Goal: Information Seeking & Learning: Check status

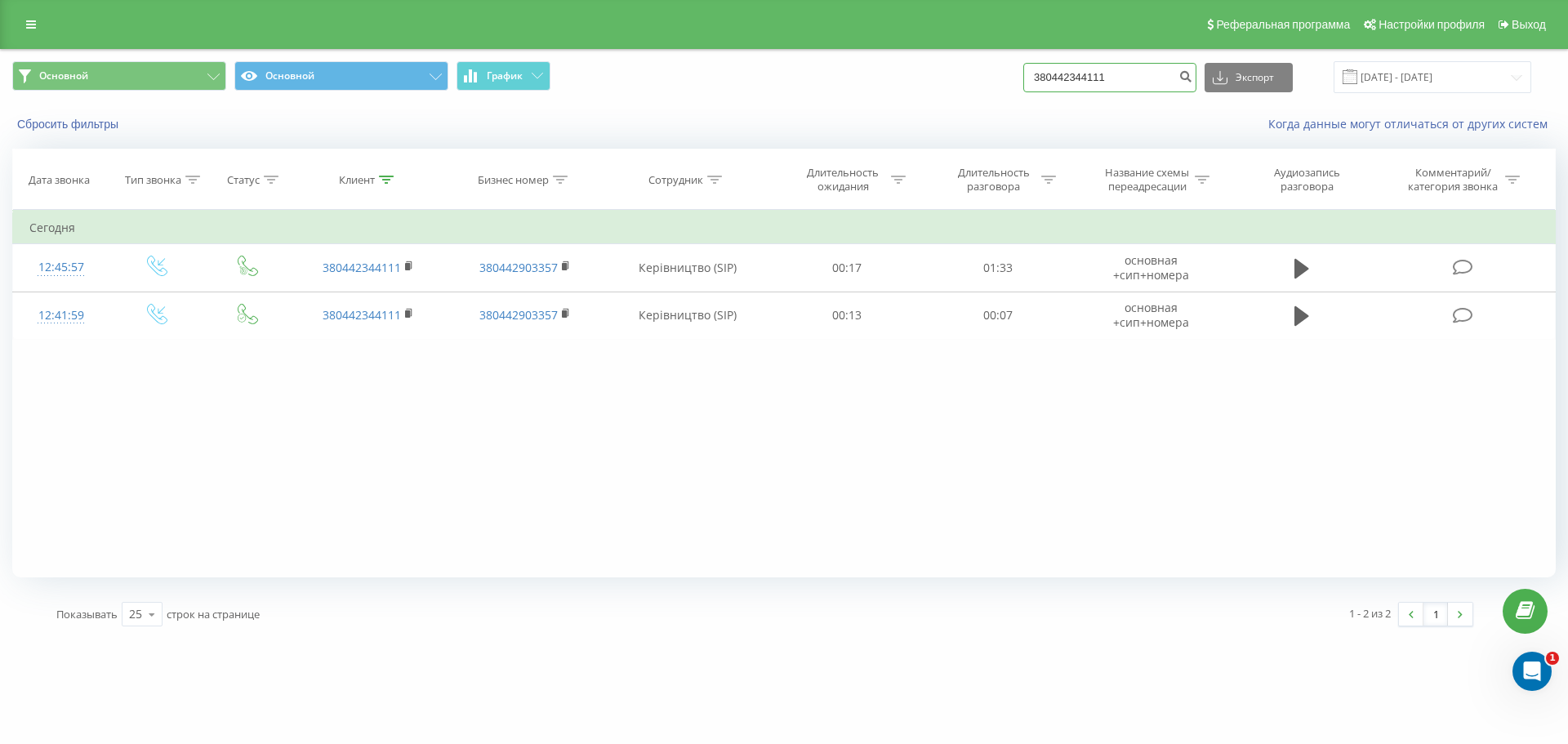
drag, startPoint x: 1131, startPoint y: 70, endPoint x: 1016, endPoint y: 65, distance: 115.1
click at [1016, 65] on div "Основной Основной График 380442344111 Экспорт .csv .xls .xlsx 20.05.2025 - 20.0…" at bounding box center [784, 77] width 1544 height 32
click at [1192, 80] on icon "submit" at bounding box center [1185, 74] width 14 height 10
click at [27, 23] on icon at bounding box center [30, 24] width 10 height 11
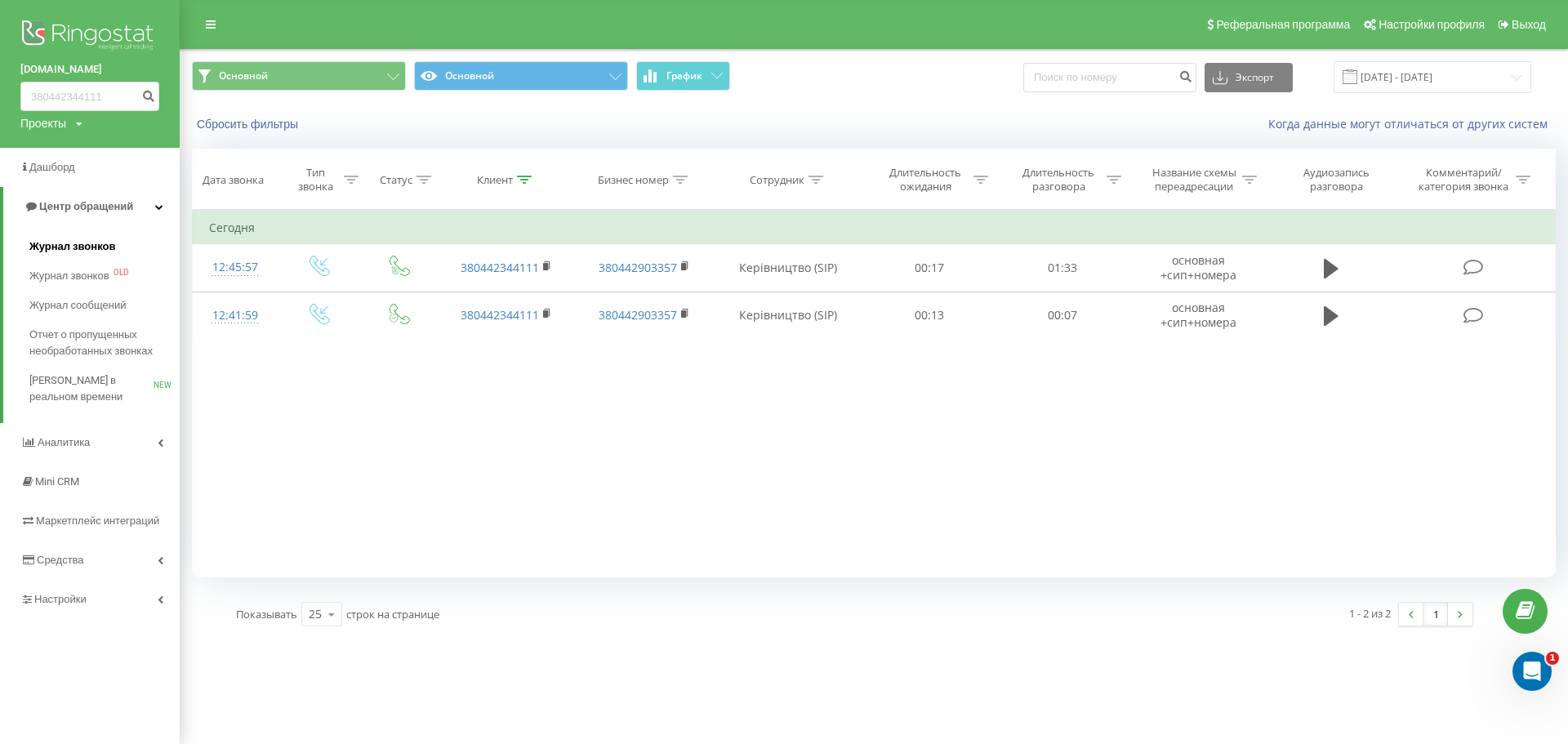
click at [85, 245] on span "Журнал звонков" at bounding box center [72, 246] width 86 height 16
click at [106, 247] on span "Журнал звонков" at bounding box center [72, 246] width 86 height 16
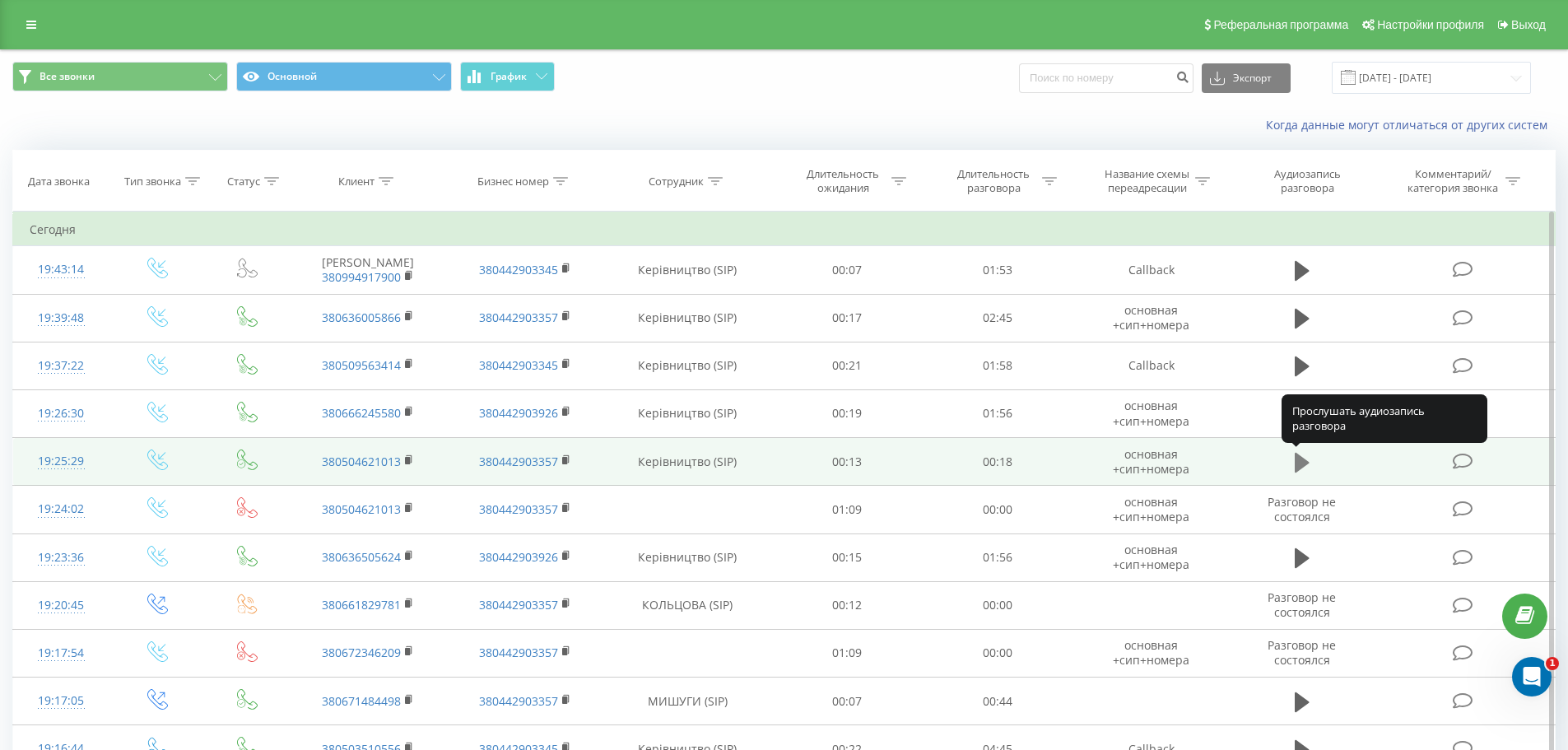
click at [1306, 462] on icon at bounding box center [1302, 462] width 15 height 20
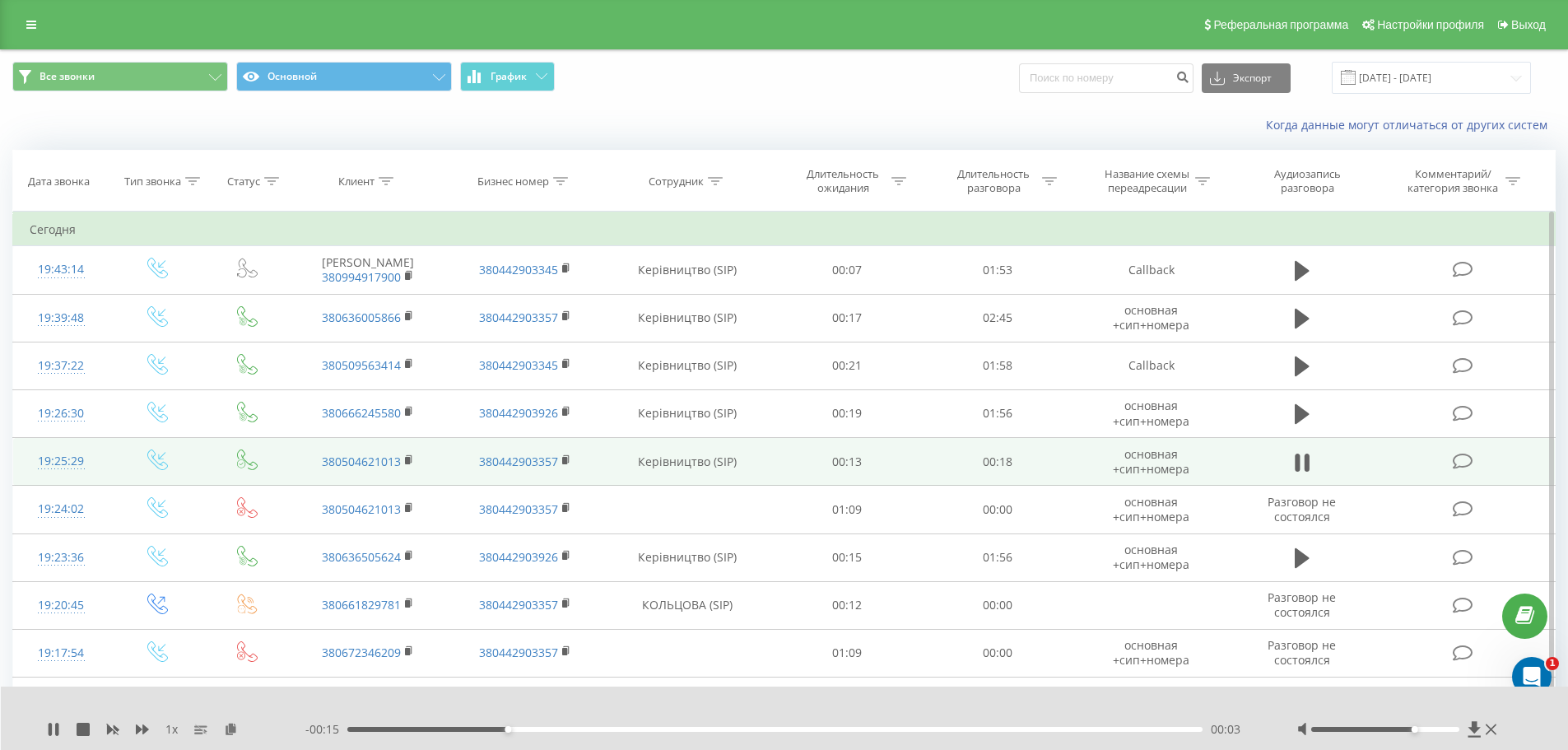
drag, startPoint x: 1385, startPoint y: 729, endPoint x: 1421, endPoint y: 734, distance: 36.3
click at [1421, 734] on div at bounding box center [1400, 729] width 204 height 17
drag, startPoint x: 1414, startPoint y: 732, endPoint x: 1458, endPoint y: 738, distance: 44.4
click at [1458, 738] on div "1 x - 00:10 00:08 00:08" at bounding box center [784, 719] width 1568 height 64
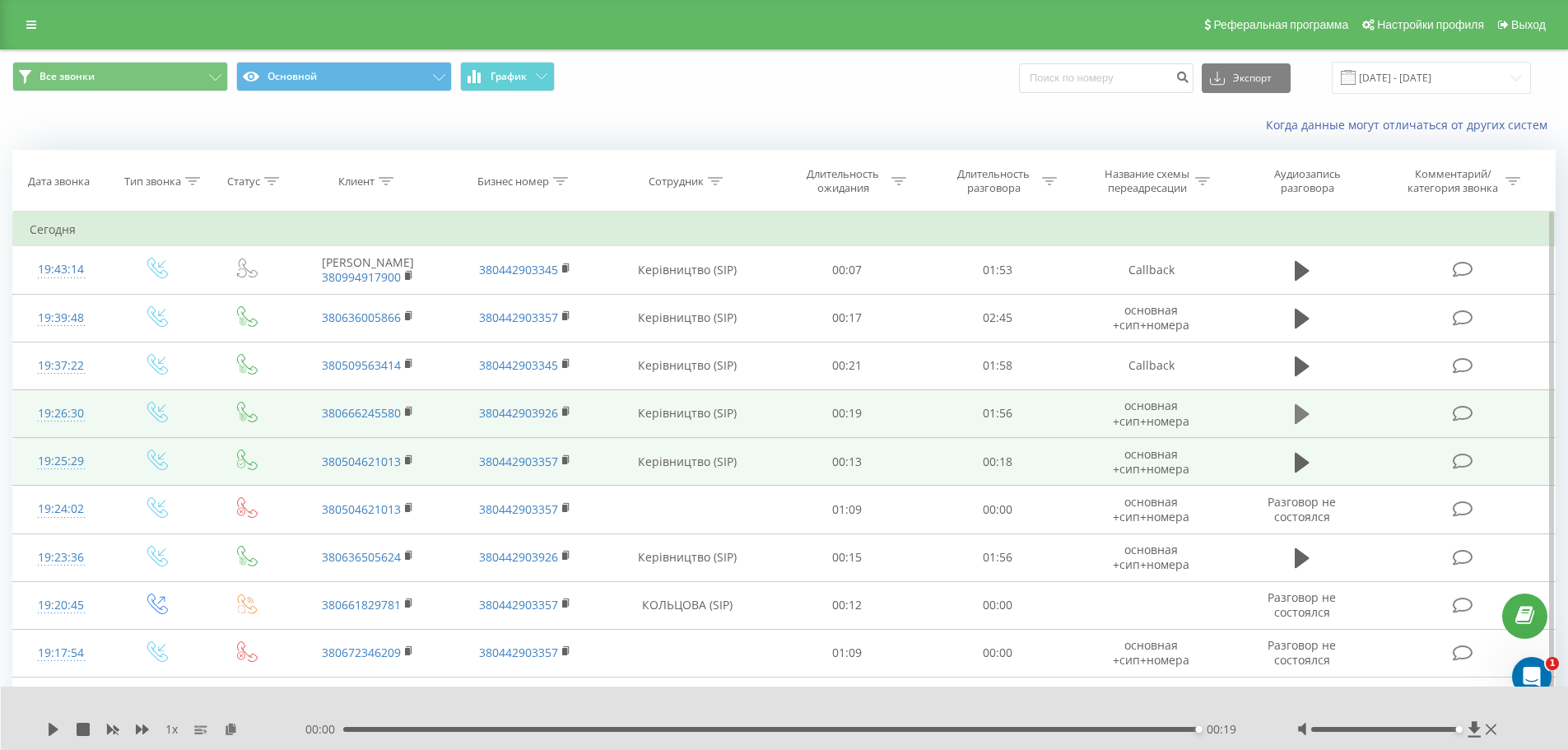
click at [1297, 416] on icon at bounding box center [1302, 414] width 15 height 20
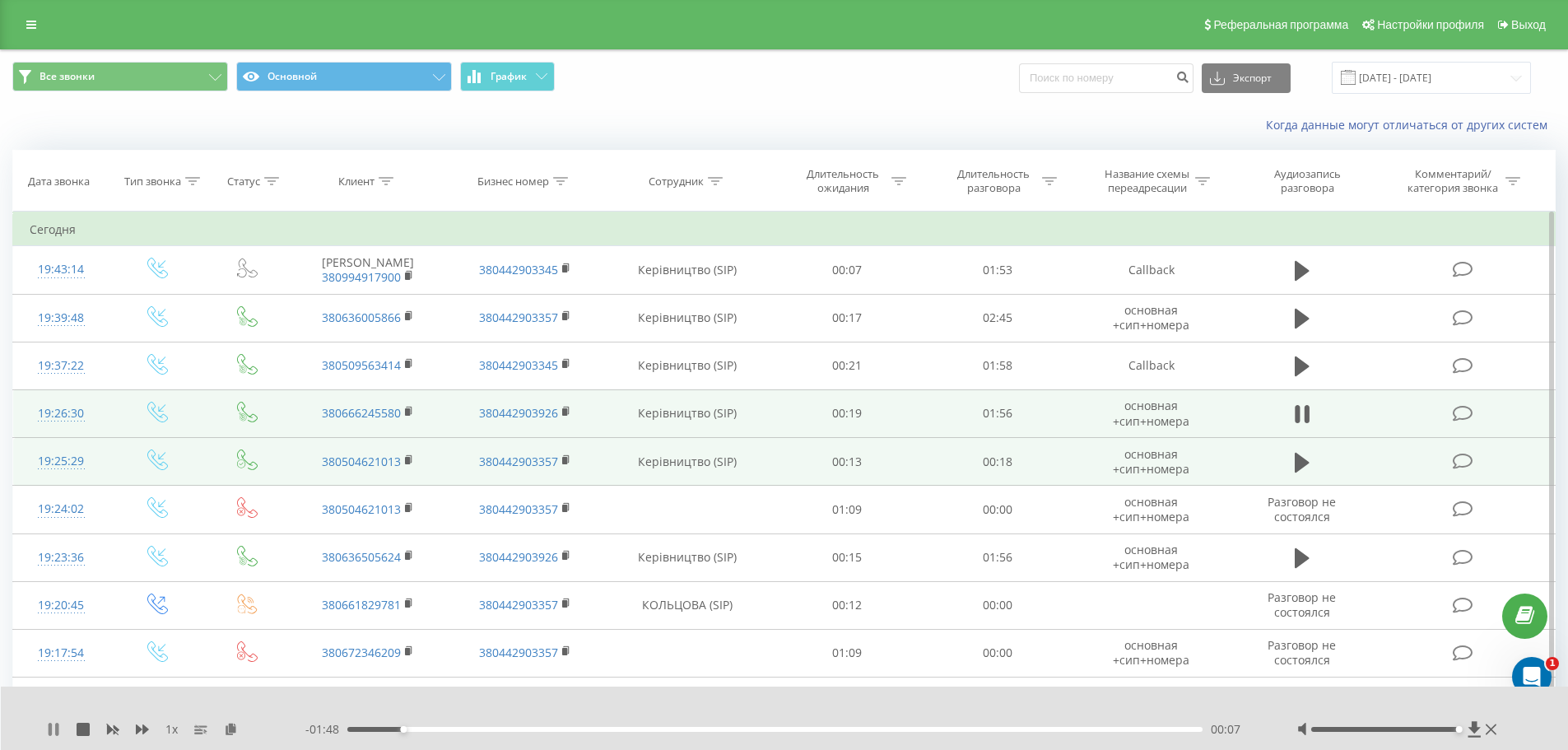
click at [52, 733] on icon at bounding box center [53, 729] width 13 height 13
click at [1301, 421] on icon at bounding box center [1302, 414] width 15 height 23
click at [1296, 419] on icon at bounding box center [1298, 414] width 5 height 18
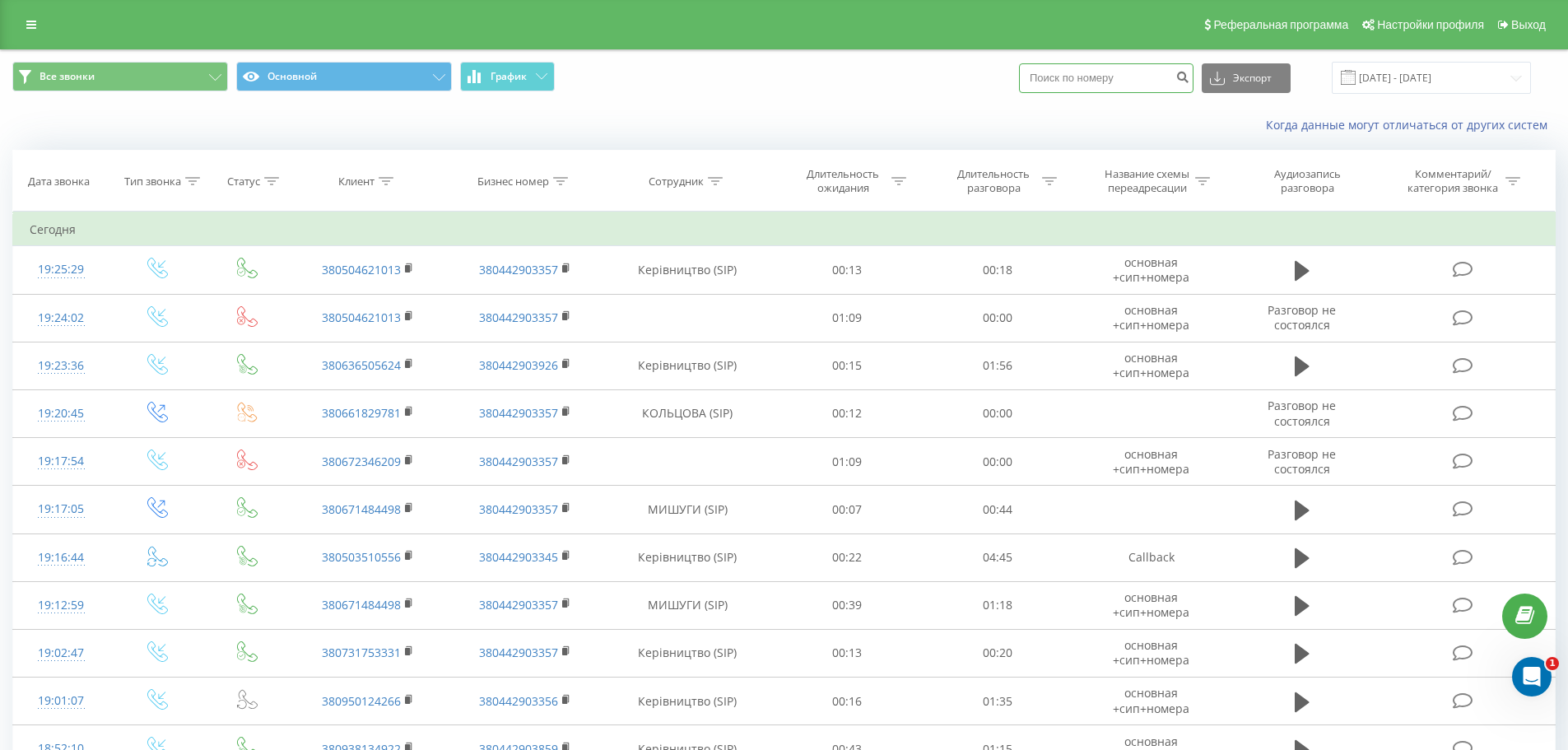
click at [1083, 79] on input at bounding box center [1106, 79] width 175 height 30
type input "380686424931"
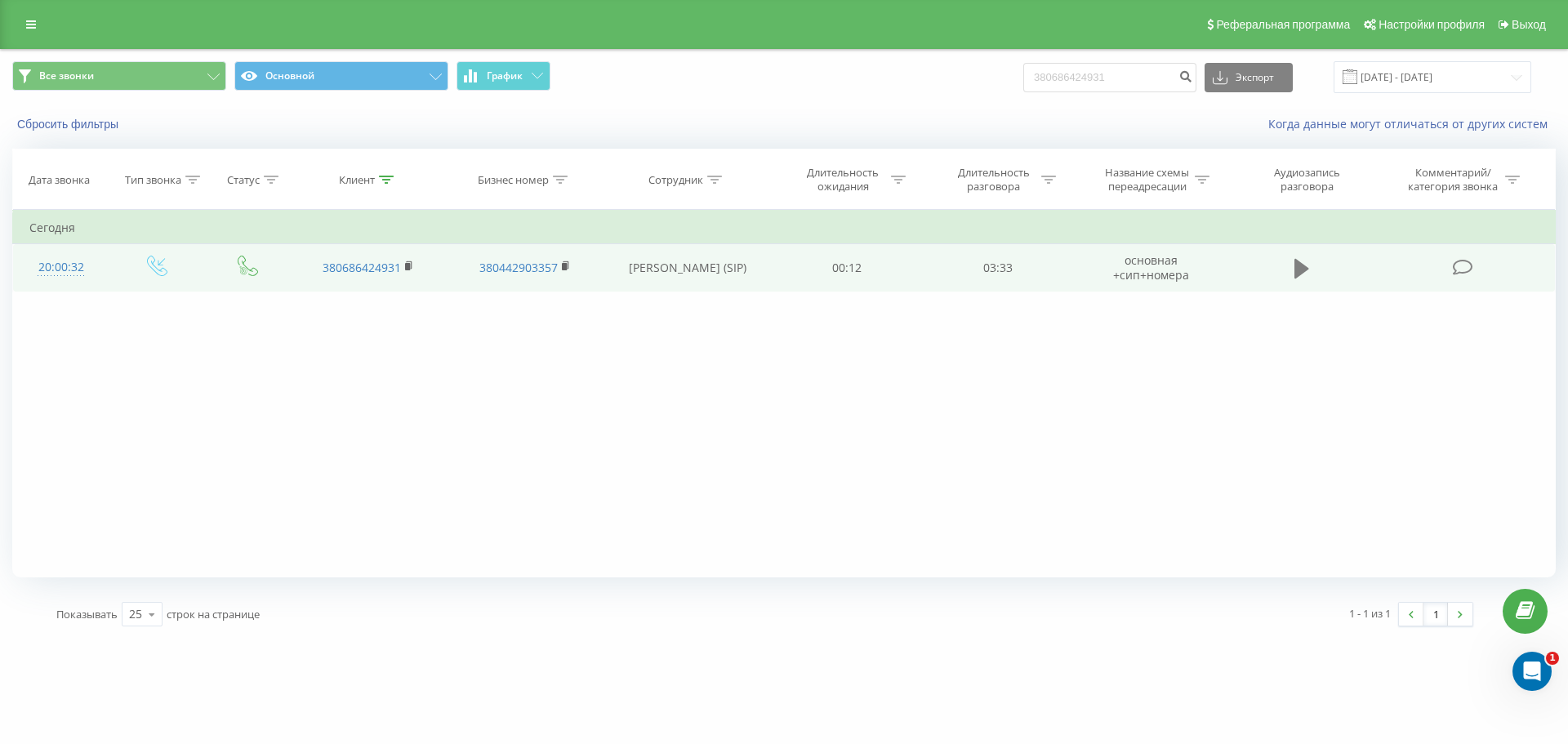
click at [1298, 270] on icon at bounding box center [1301, 268] width 15 height 20
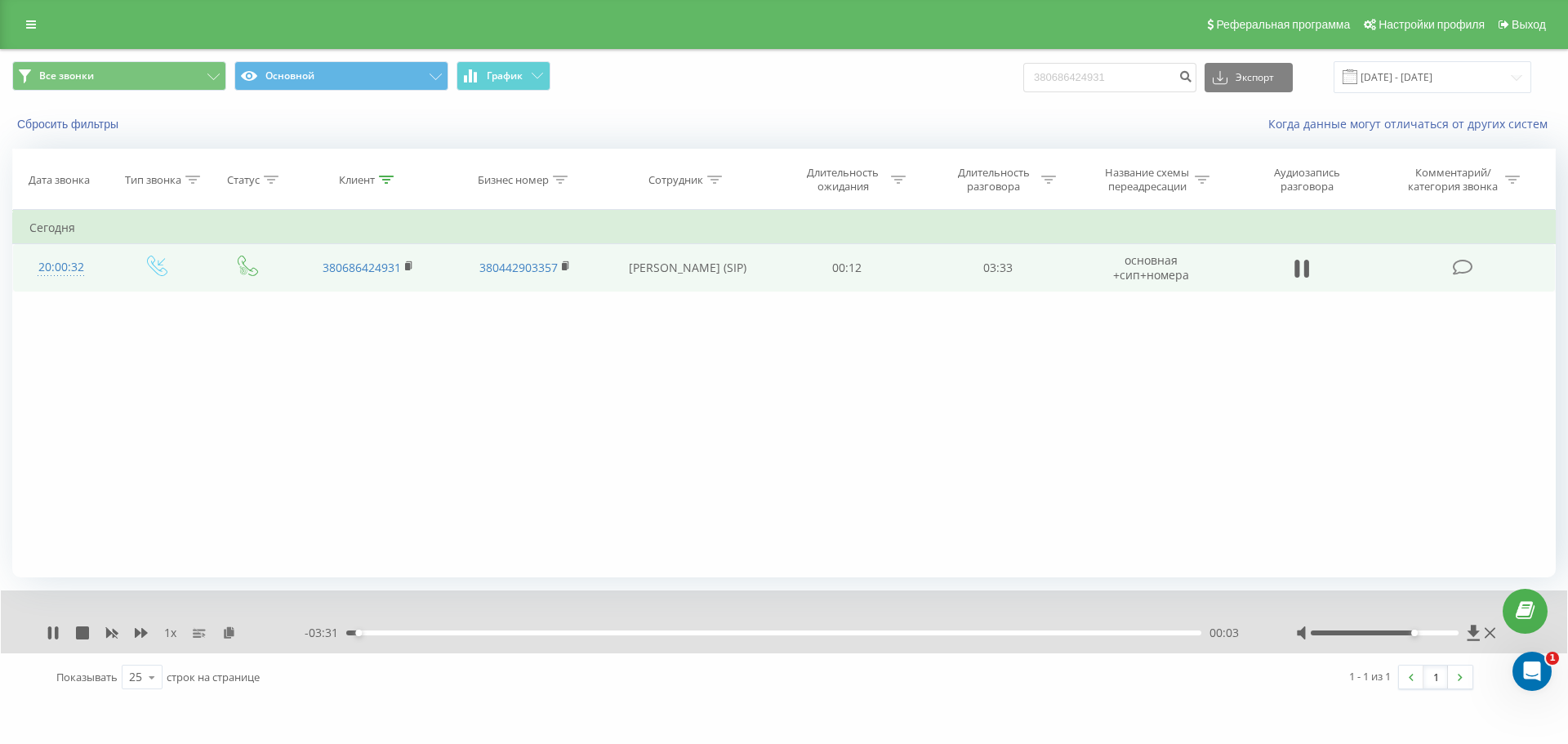
drag, startPoint x: 1387, startPoint y: 633, endPoint x: 1423, endPoint y: 642, distance: 37.1
click at [1423, 642] on div "1 x - 03:31 00:03 00:03" at bounding box center [784, 622] width 1566 height 63
click at [1310, 269] on button at bounding box center [1302, 268] width 24 height 24
